Goal: Information Seeking & Learning: Learn about a topic

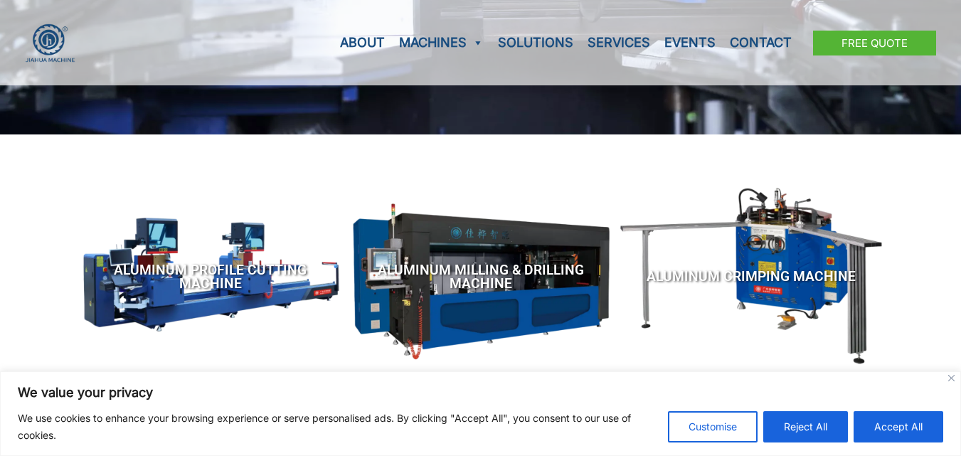
scroll to position [427, 0]
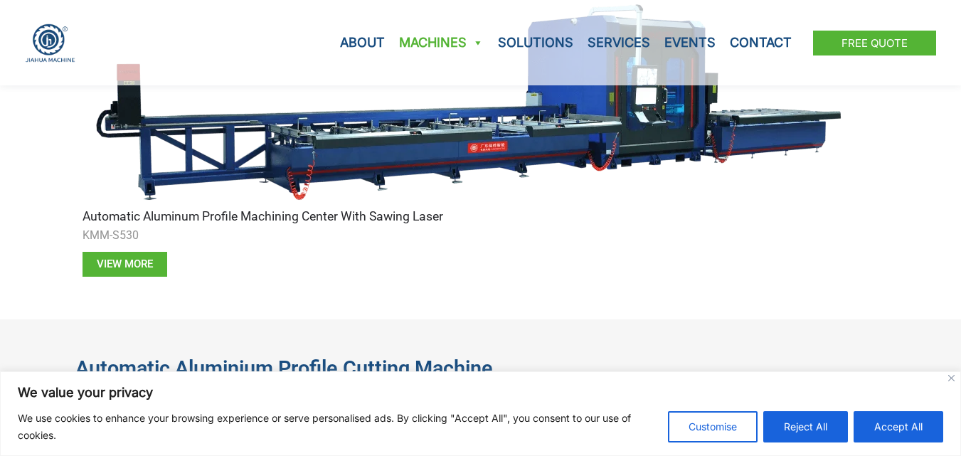
scroll to position [711, 0]
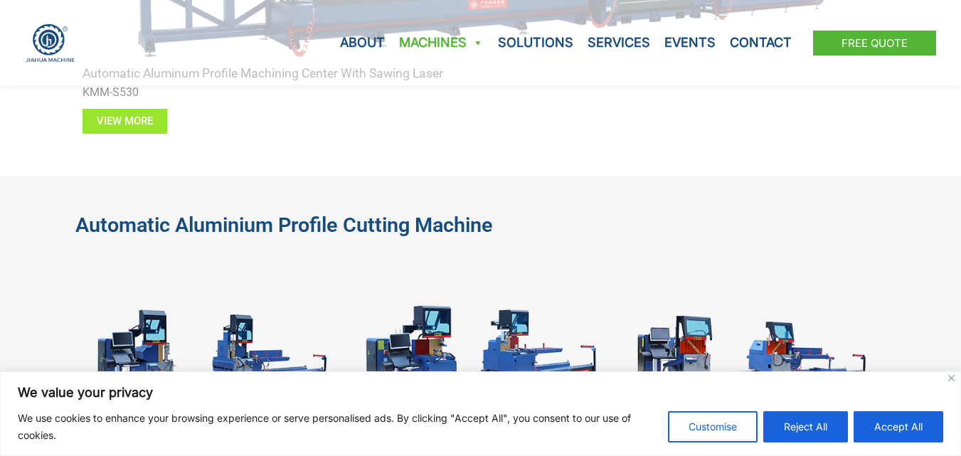
click at [132, 124] on span "View more" at bounding box center [125, 121] width 56 height 11
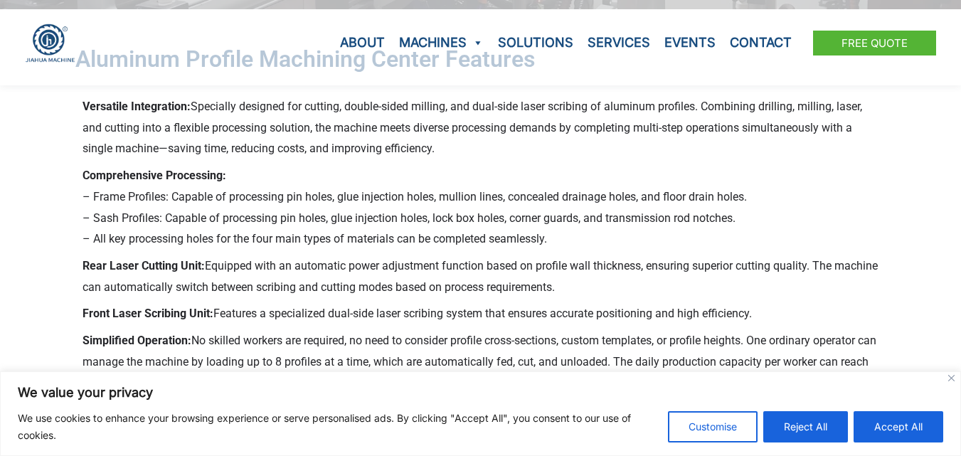
scroll to position [427, 0]
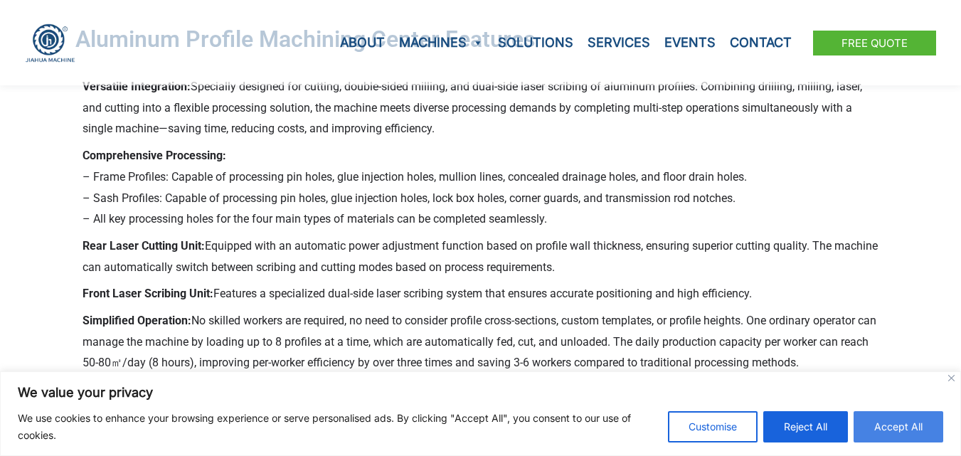
click at [889, 421] on button "Accept All" at bounding box center [899, 426] width 90 height 31
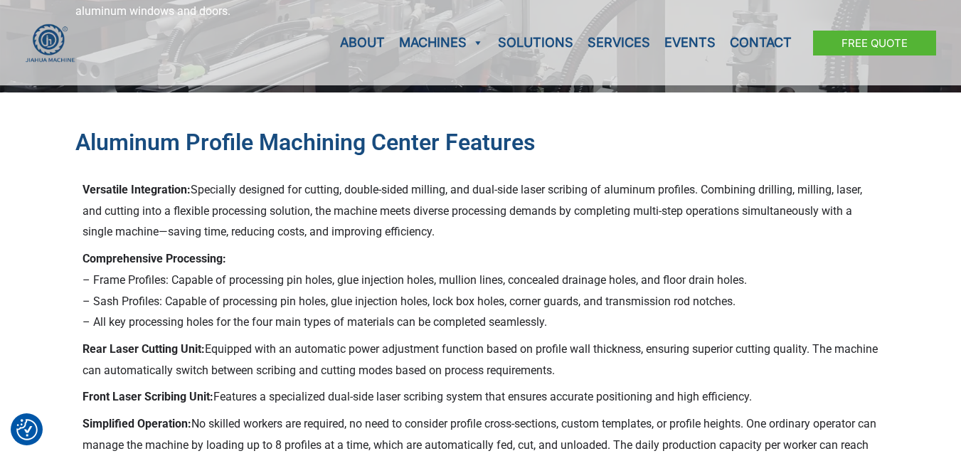
scroll to position [142, 0]
